Goal: Transaction & Acquisition: Purchase product/service

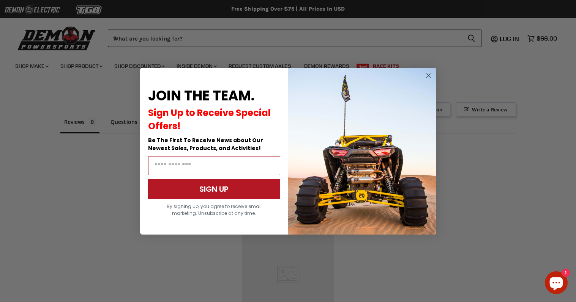
scroll to position [599, 0]
